Goal: Task Accomplishment & Management: Use online tool/utility

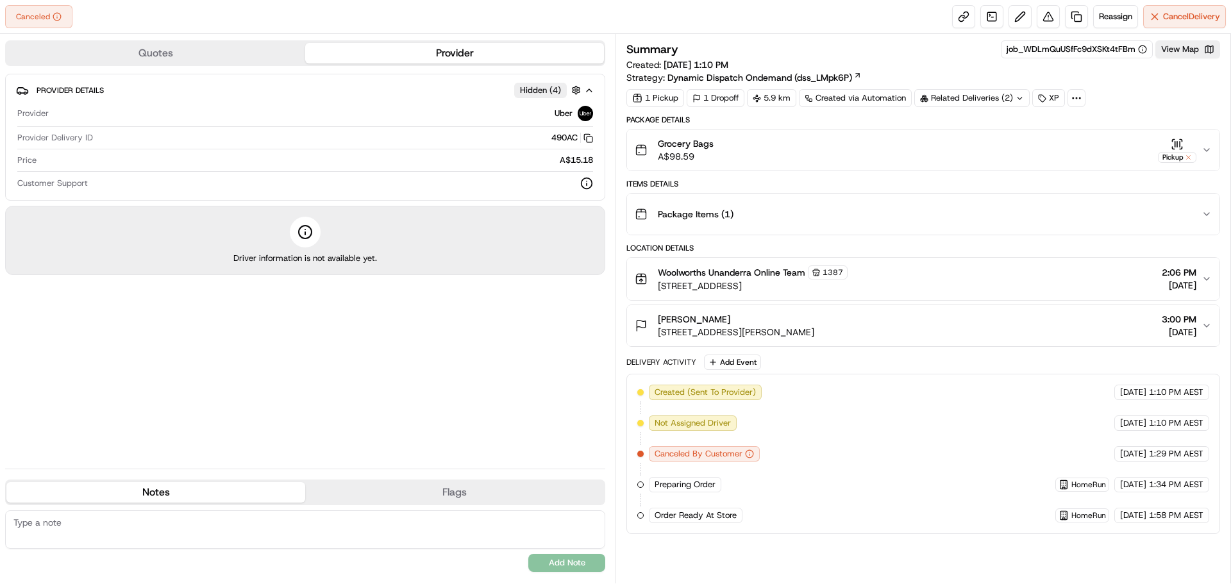
click at [384, 252] on div "Driver information is not available yet." at bounding box center [305, 240] width 600 height 69
click at [387, 292] on div "Provider Details Hidden ( 4 ) Provider Uber Provider Delivery ID 490AC Copy del…" at bounding box center [305, 266] width 600 height 385
click at [968, 92] on div "Related Deliveries (2)" at bounding box center [972, 98] width 115 height 18
click at [985, 151] on span "job_6KJBrDgnW653quoi3Km7tY" at bounding box center [999, 150] width 126 height 12
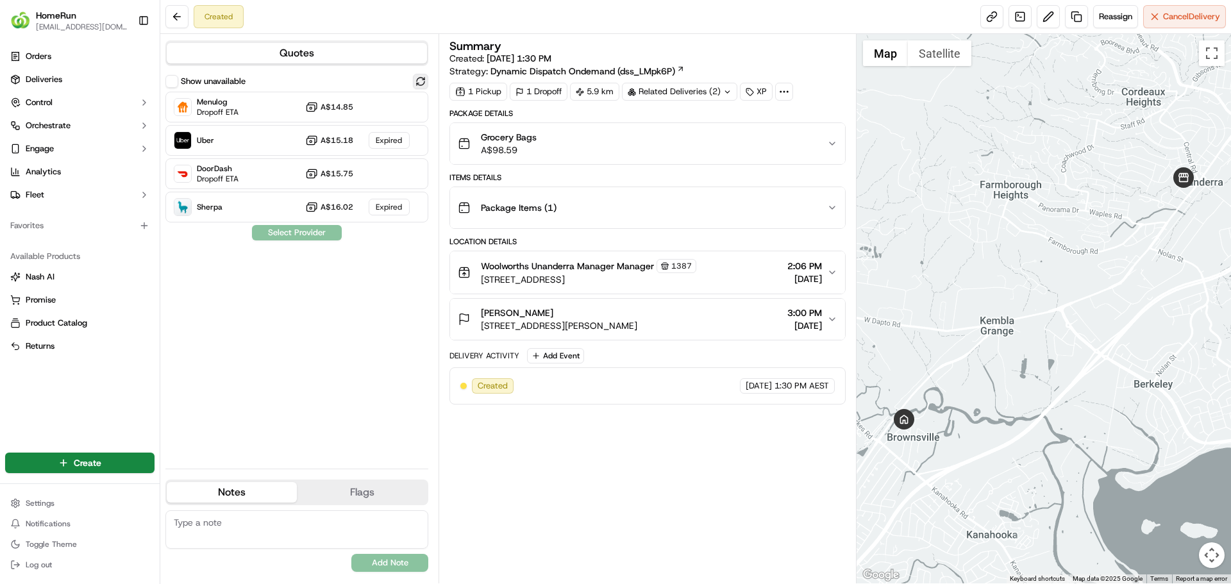
click at [421, 83] on button at bounding box center [420, 81] width 15 height 15
click at [276, 140] on span "Uber" at bounding box center [239, 135] width 85 height 10
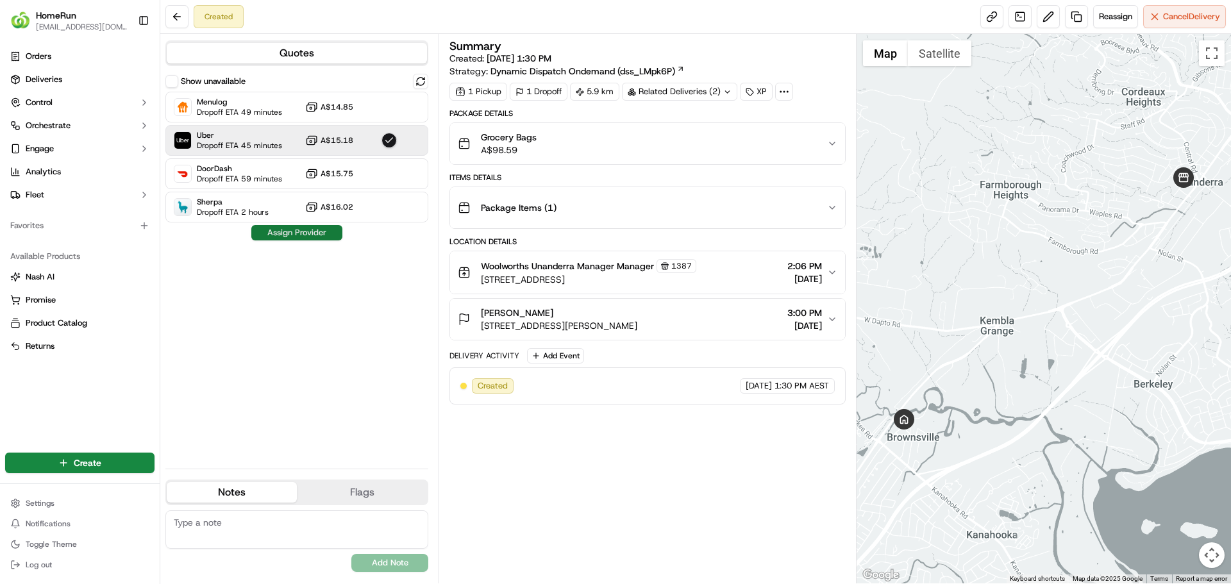
click at [312, 232] on button "Assign Provider" at bounding box center [296, 232] width 91 height 15
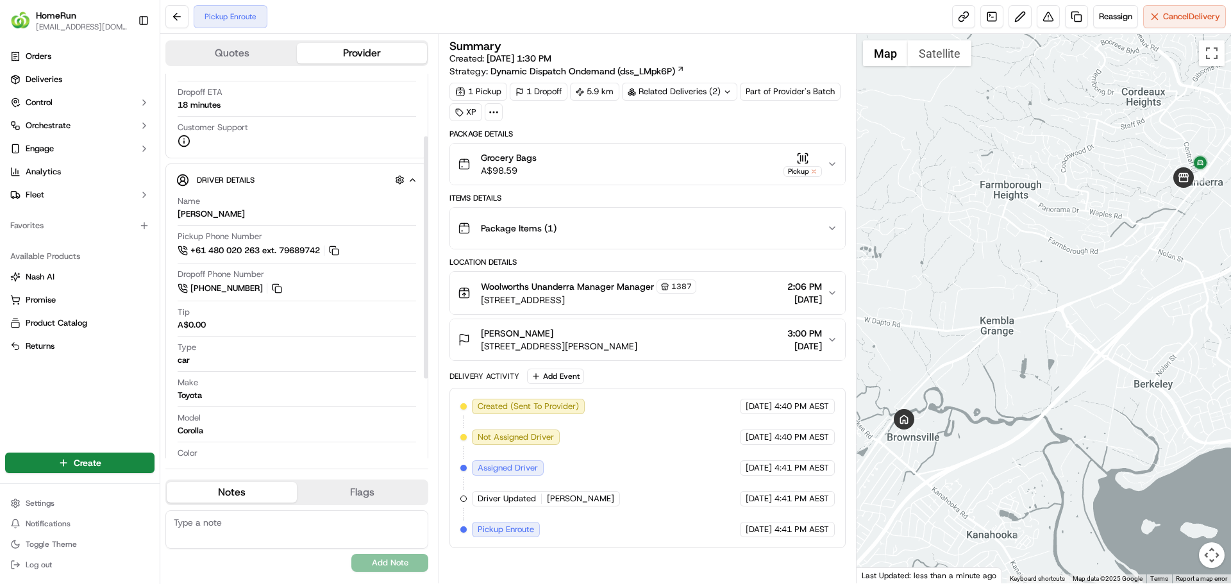
scroll to position [226, 0]
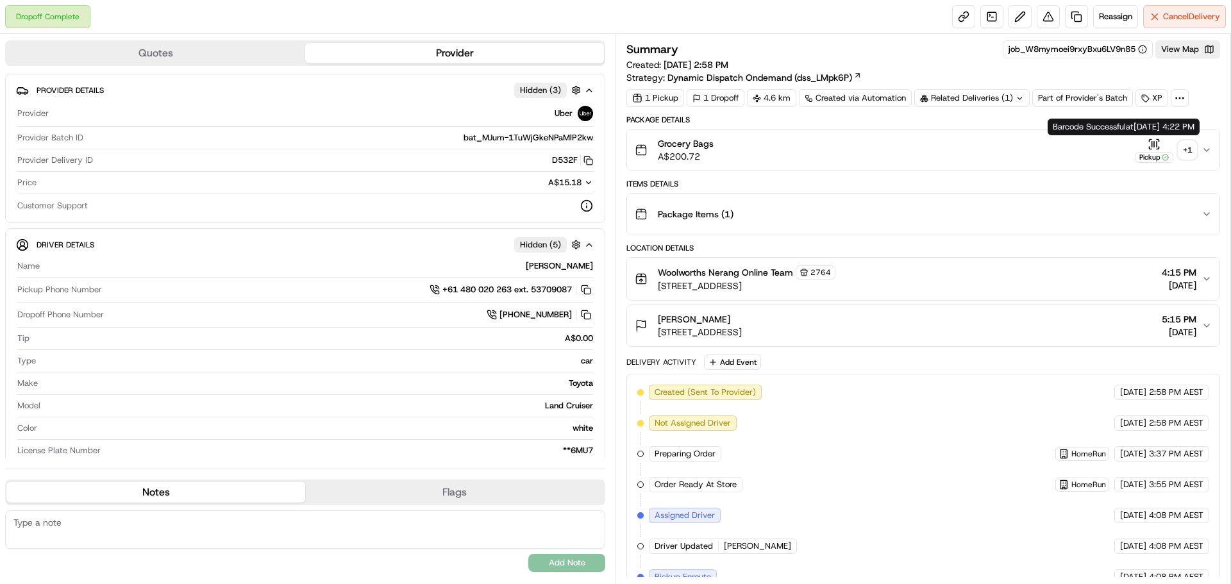
click at [1151, 142] on icon "button" at bounding box center [1154, 144] width 13 height 13
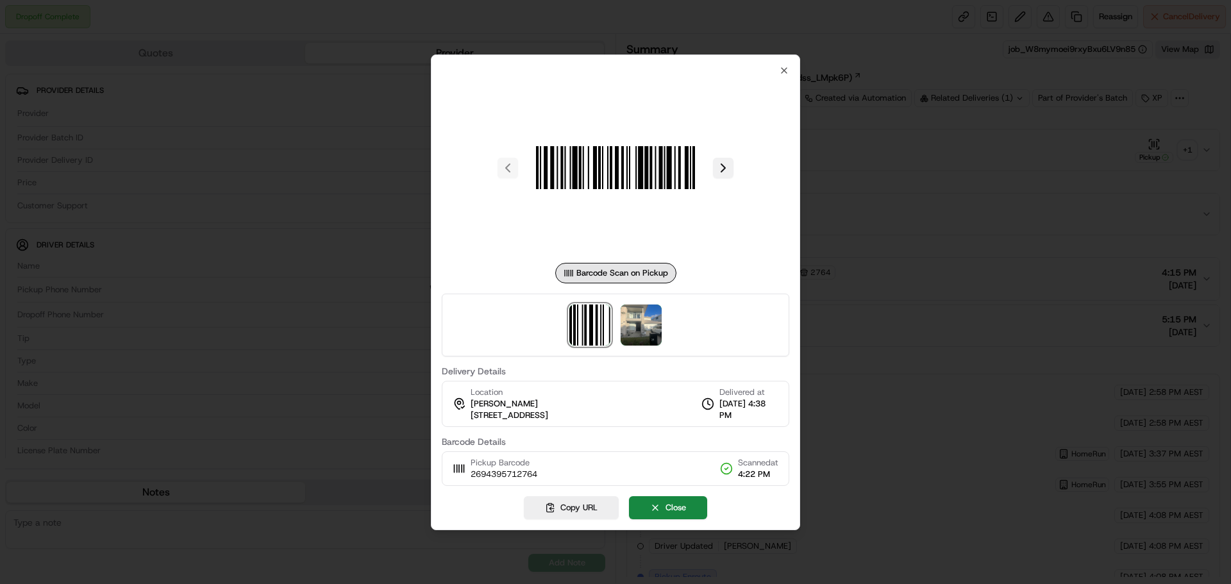
click at [718, 162] on button at bounding box center [723, 168] width 21 height 21
click at [491, 52] on div at bounding box center [615, 292] width 1231 height 584
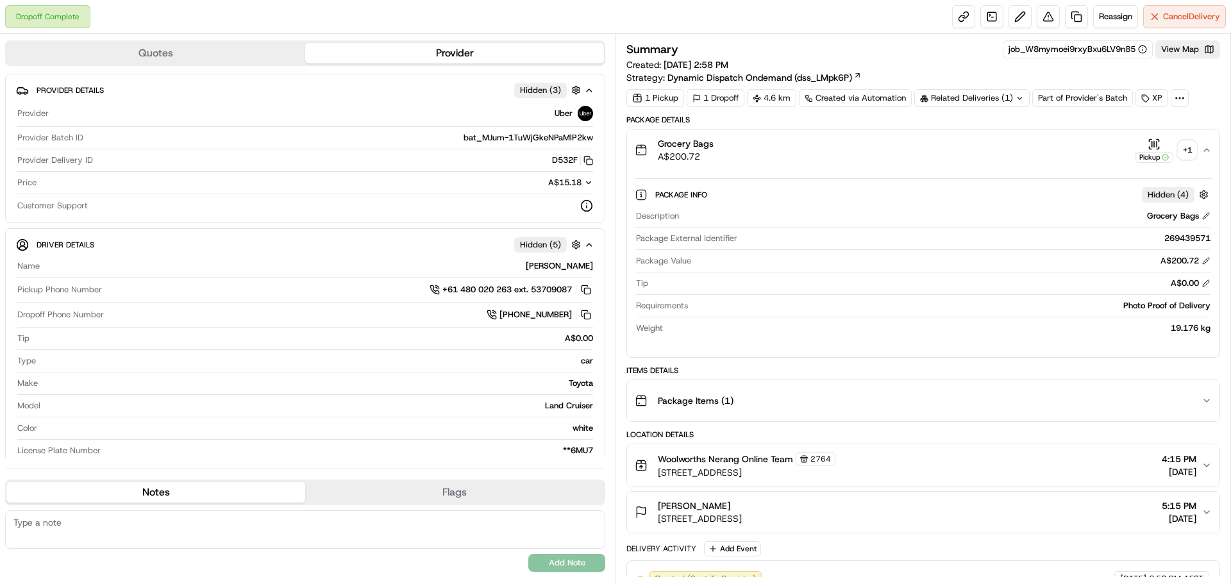
click at [1021, 101] on icon at bounding box center [1020, 98] width 8 height 8
